Goal: Share content: Share content

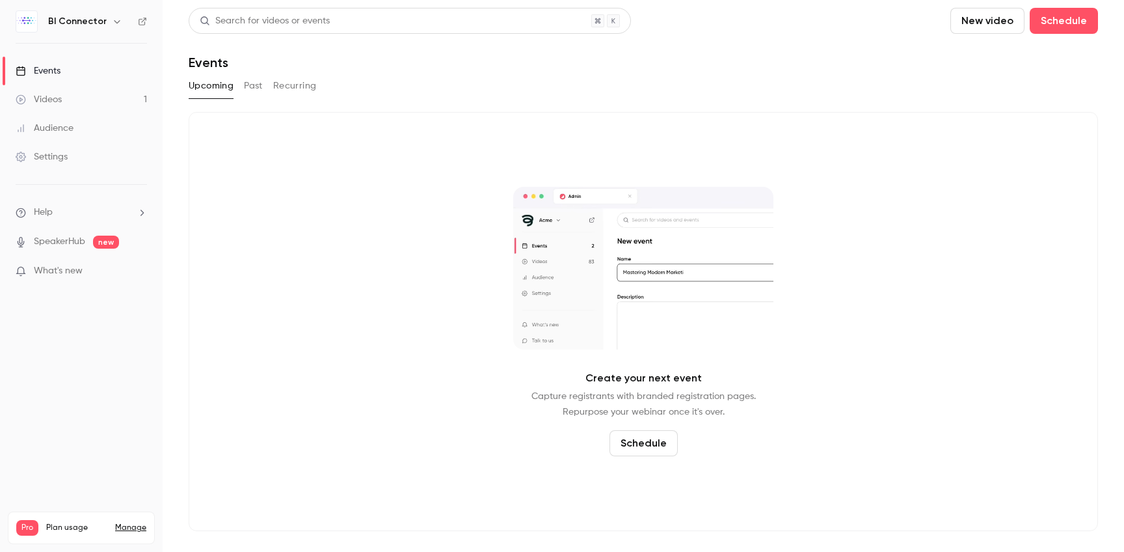
click at [252, 87] on button "Past" at bounding box center [253, 85] width 19 height 21
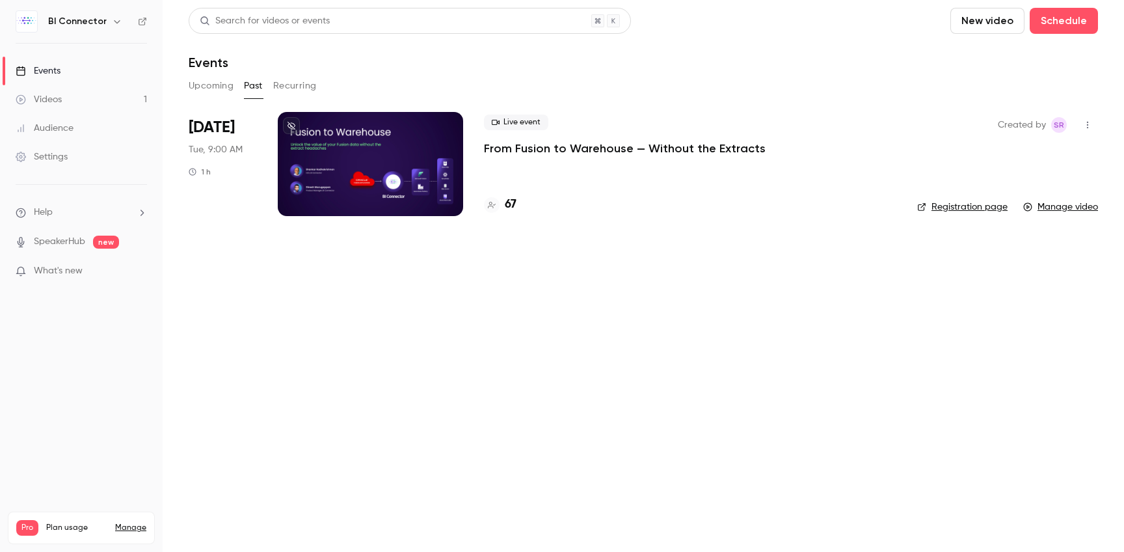
click at [365, 159] on div at bounding box center [370, 164] width 185 height 104
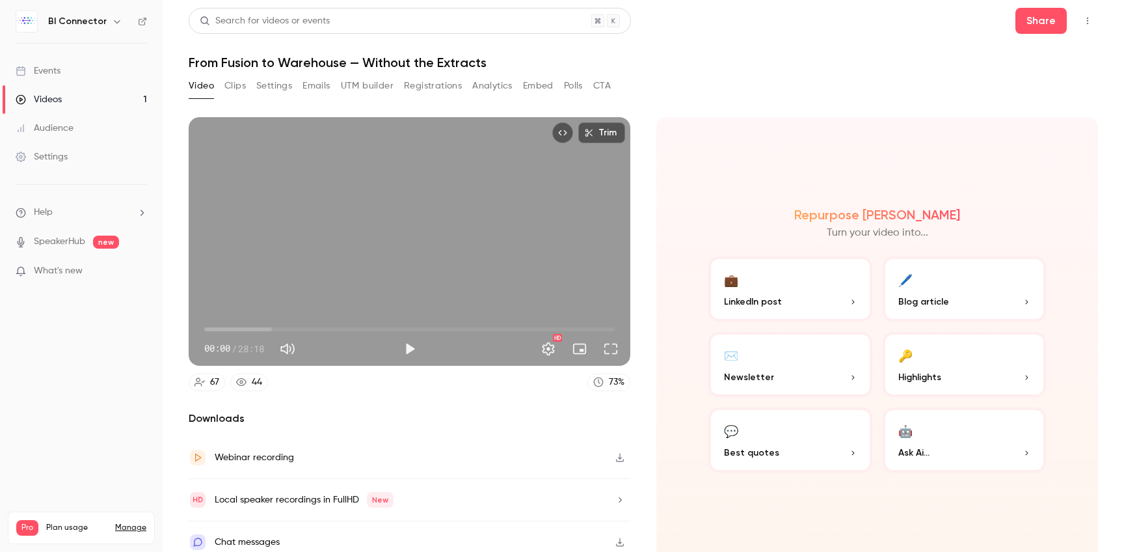
scroll to position [11, 0]
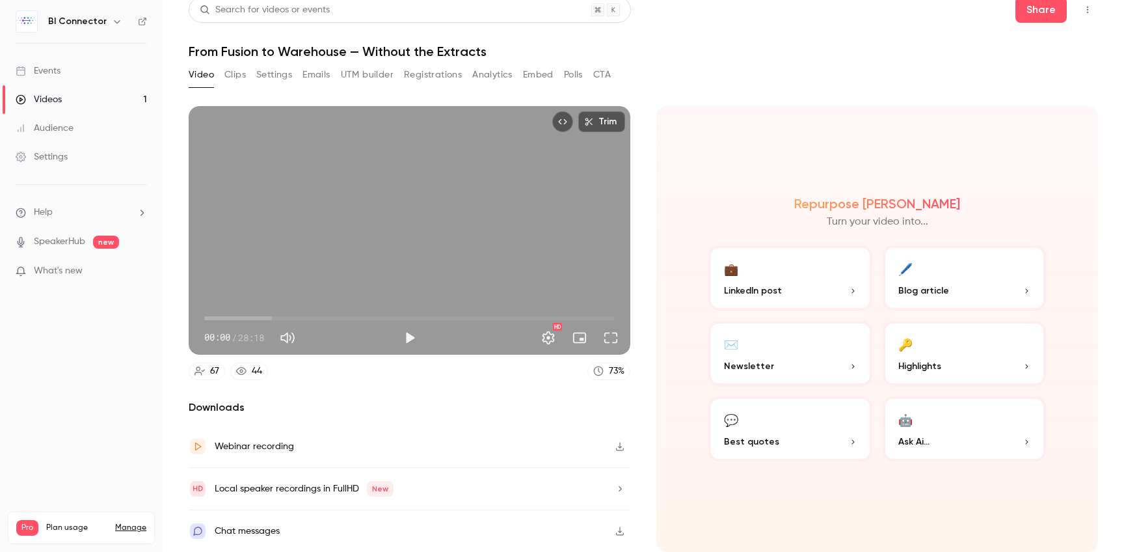
click at [792, 362] on p "Newsletter" at bounding box center [790, 366] width 133 height 14
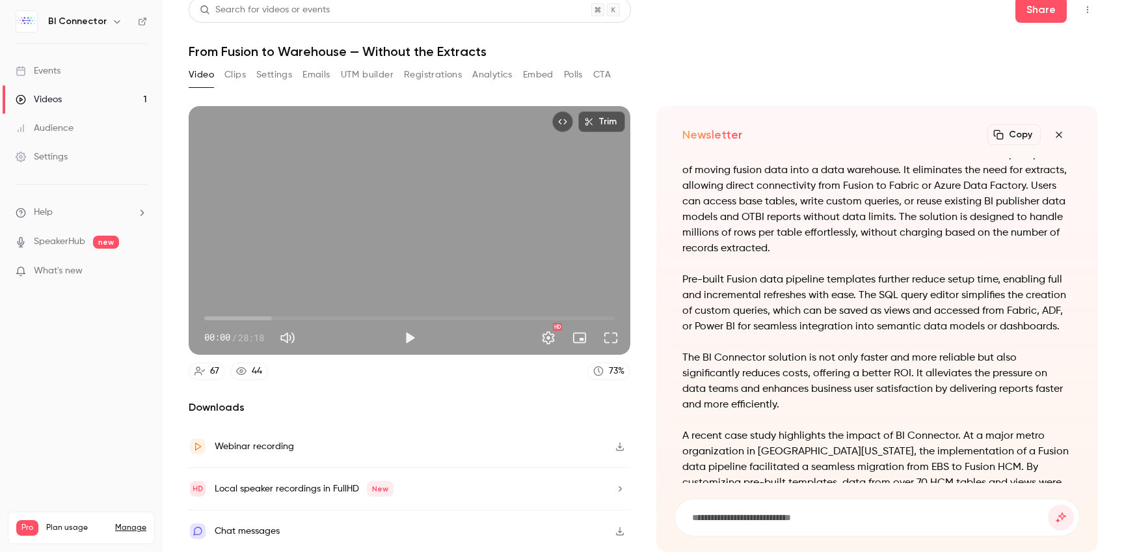
scroll to position [-187, 0]
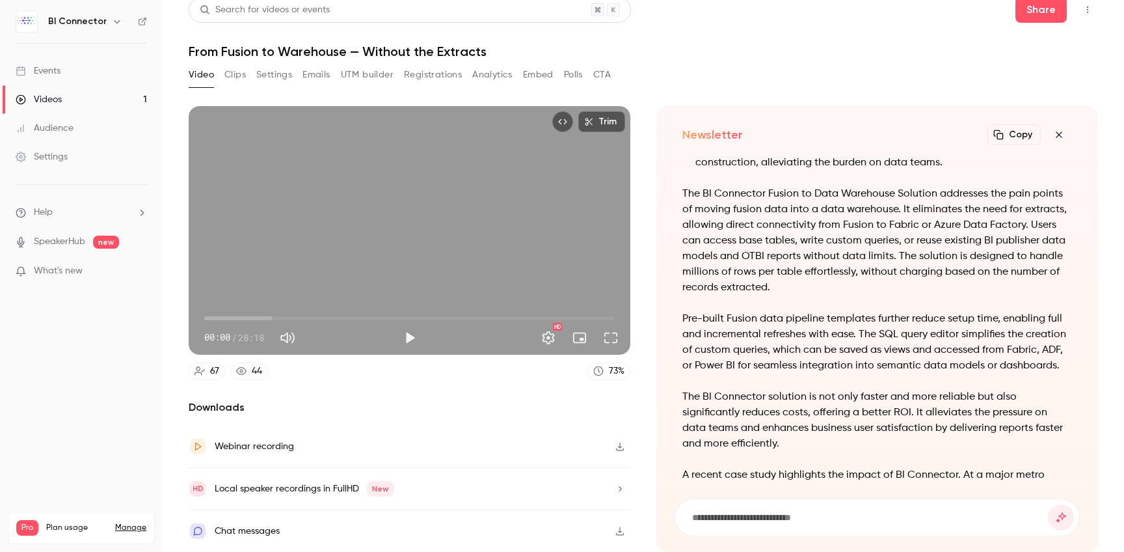
click at [1054, 132] on icon "button" at bounding box center [1059, 134] width 16 height 10
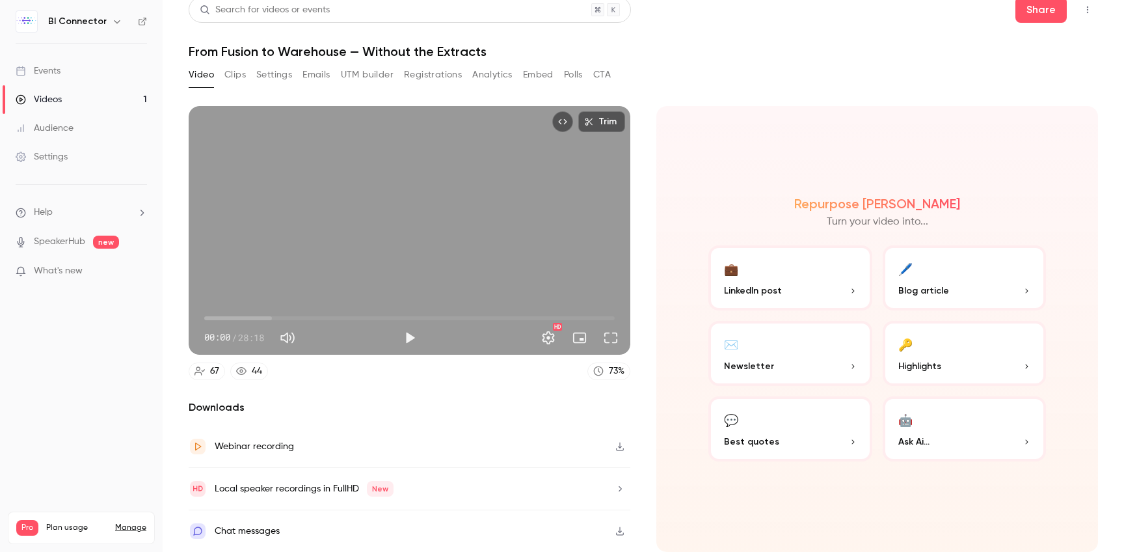
click at [827, 294] on p "LinkedIn post" at bounding box center [790, 291] width 133 height 14
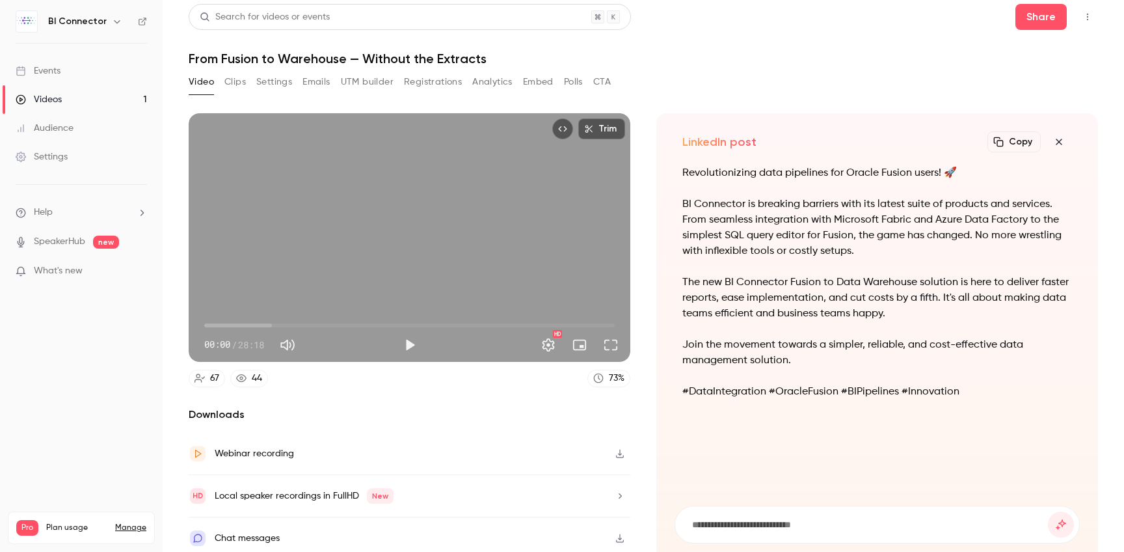
scroll to position [5, 0]
click at [1060, 142] on icon "button" at bounding box center [1059, 141] width 6 height 6
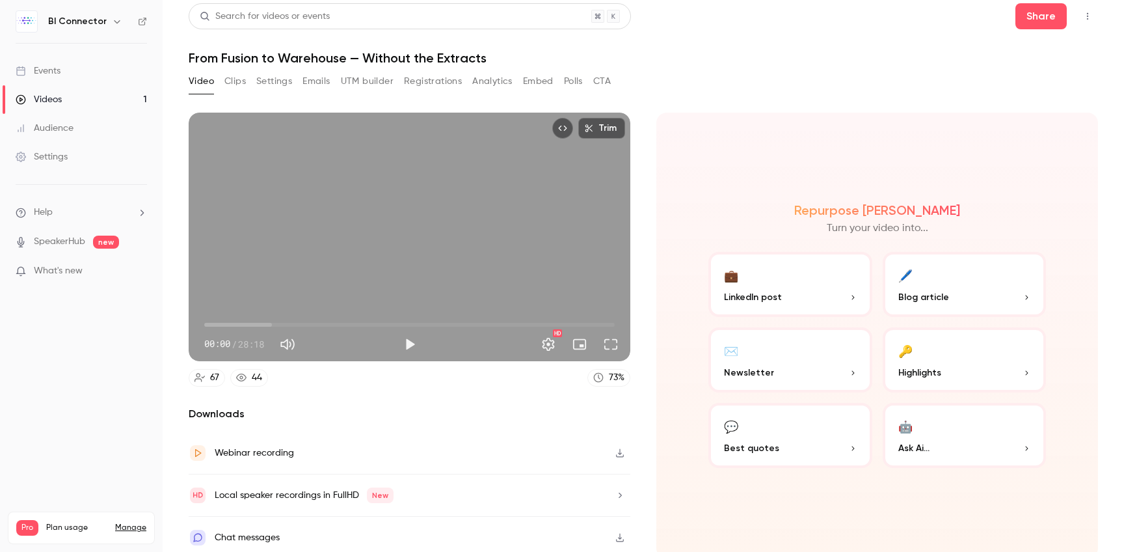
click at [822, 488] on div "Repurpose Ai Turn your video into... 💼 LinkedIn post 🖊️ Blog article ✉️ Newslet…" at bounding box center [877, 336] width 442 height 446
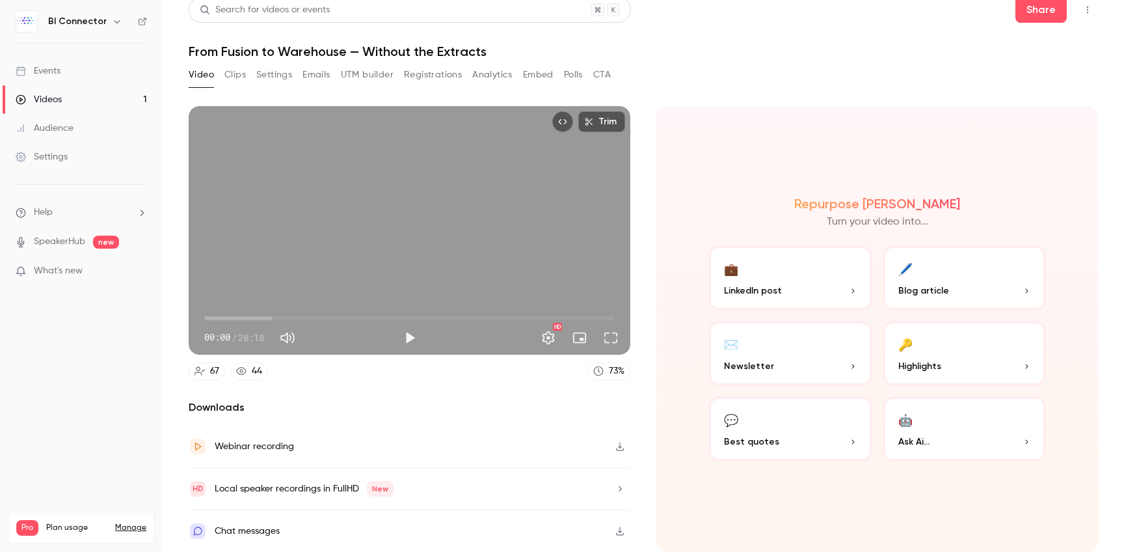
scroll to position [0, 0]
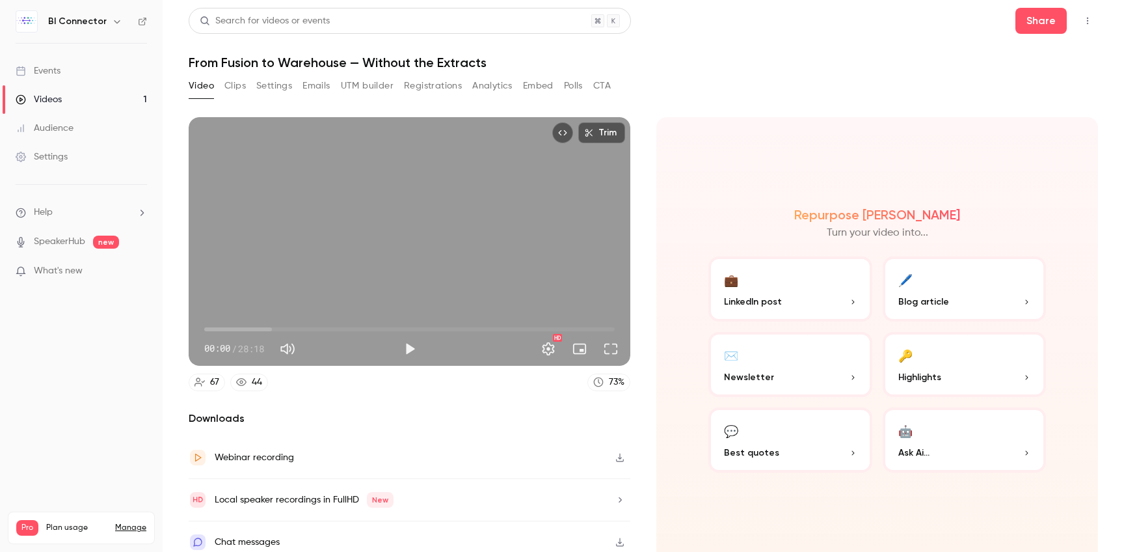
click at [238, 79] on button "Clips" at bounding box center [234, 85] width 21 height 21
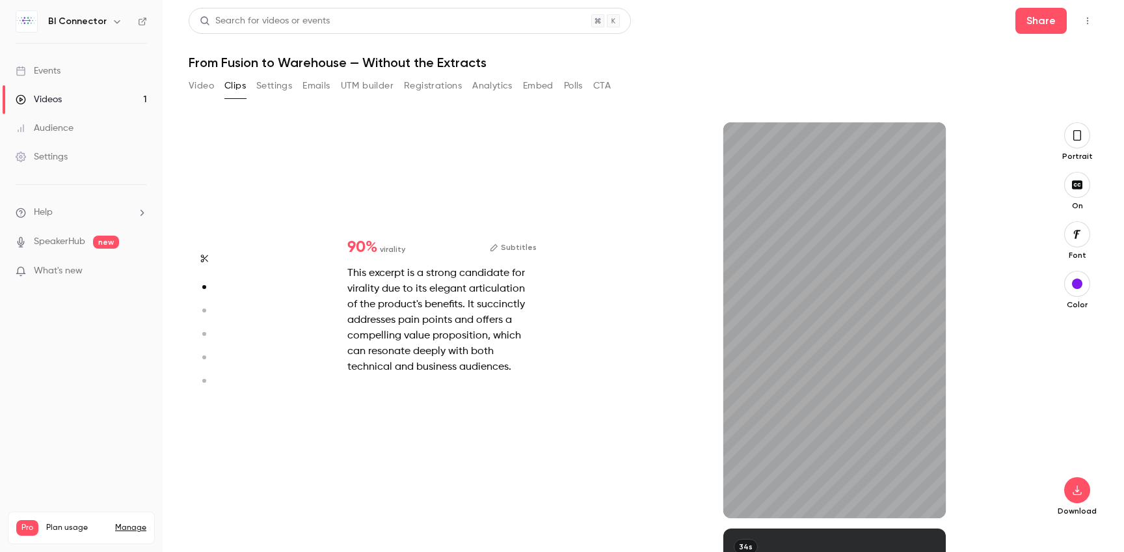
type input "*"
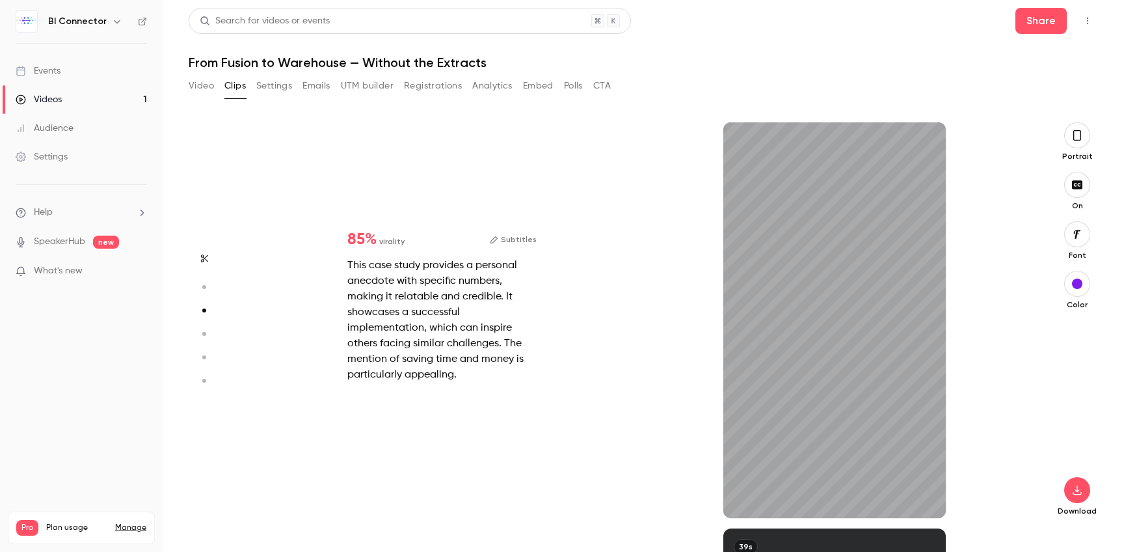
scroll to position [812, 0]
type input "*"
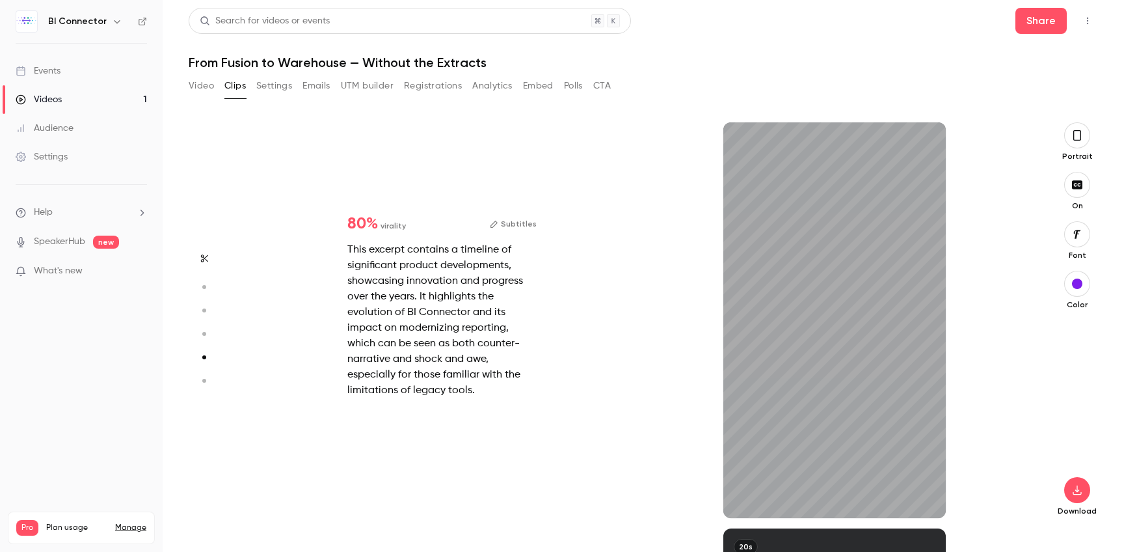
type input "*"
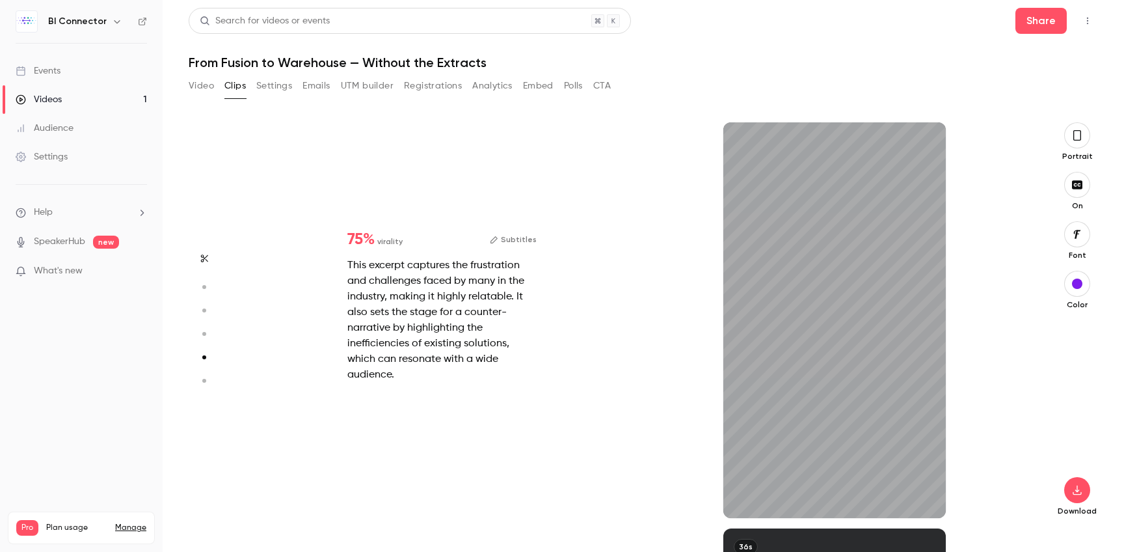
type input "*"
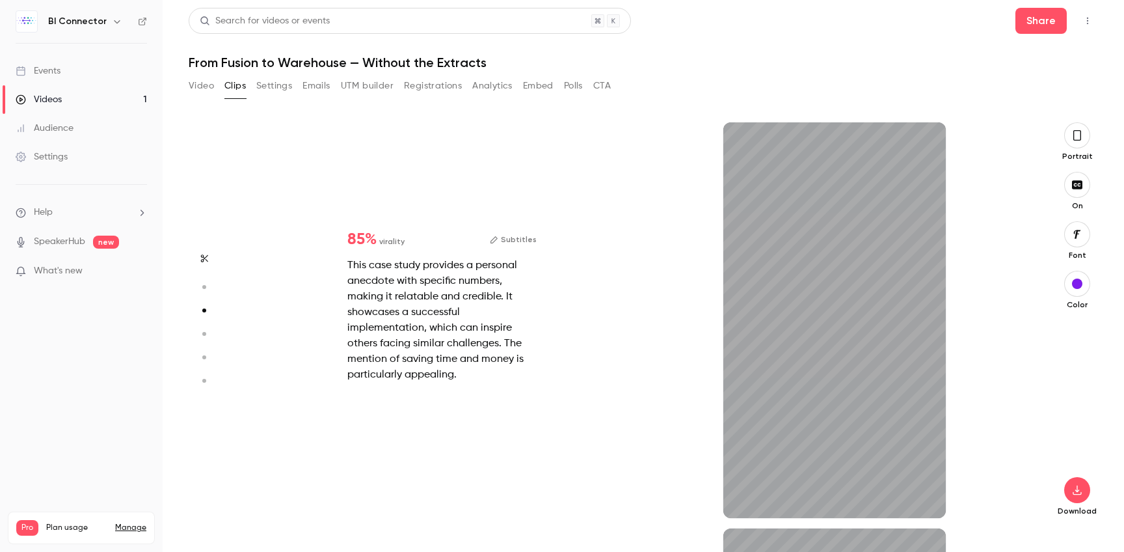
type input "***"
click at [540, 91] on button "Embed" at bounding box center [538, 85] width 31 height 21
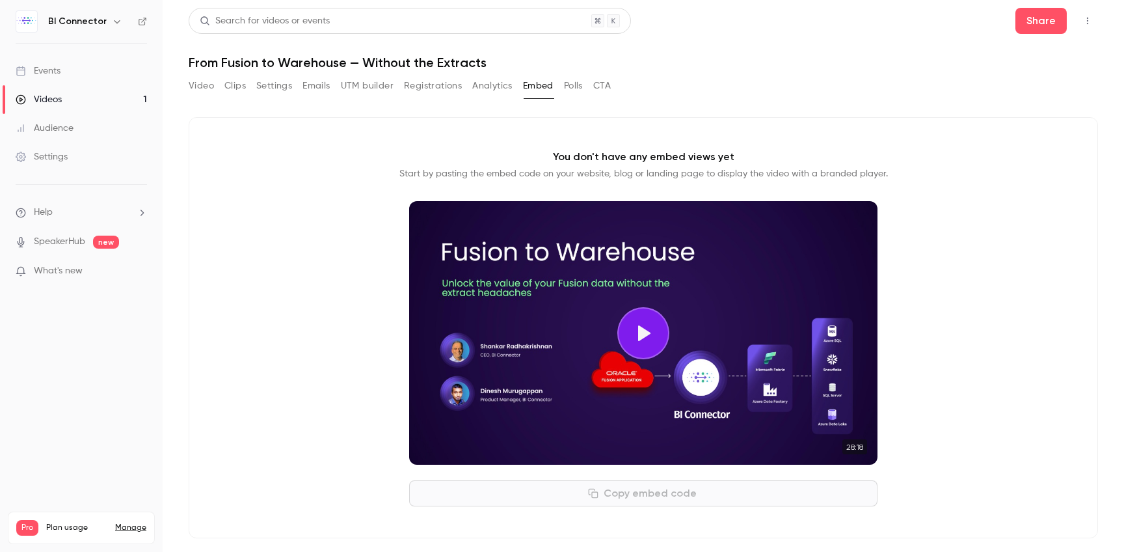
scroll to position [7, 0]
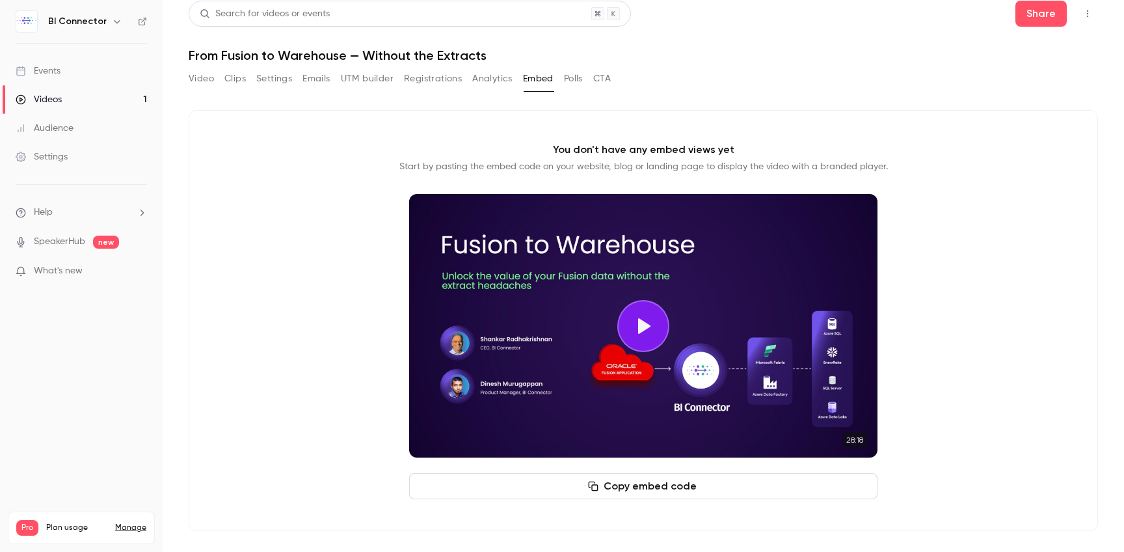
click at [639, 489] on button "Copy embed code" at bounding box center [643, 486] width 468 height 26
click at [650, 487] on button "Copy embed code" at bounding box center [643, 486] width 468 height 26
